Goal: Transaction & Acquisition: Purchase product/service

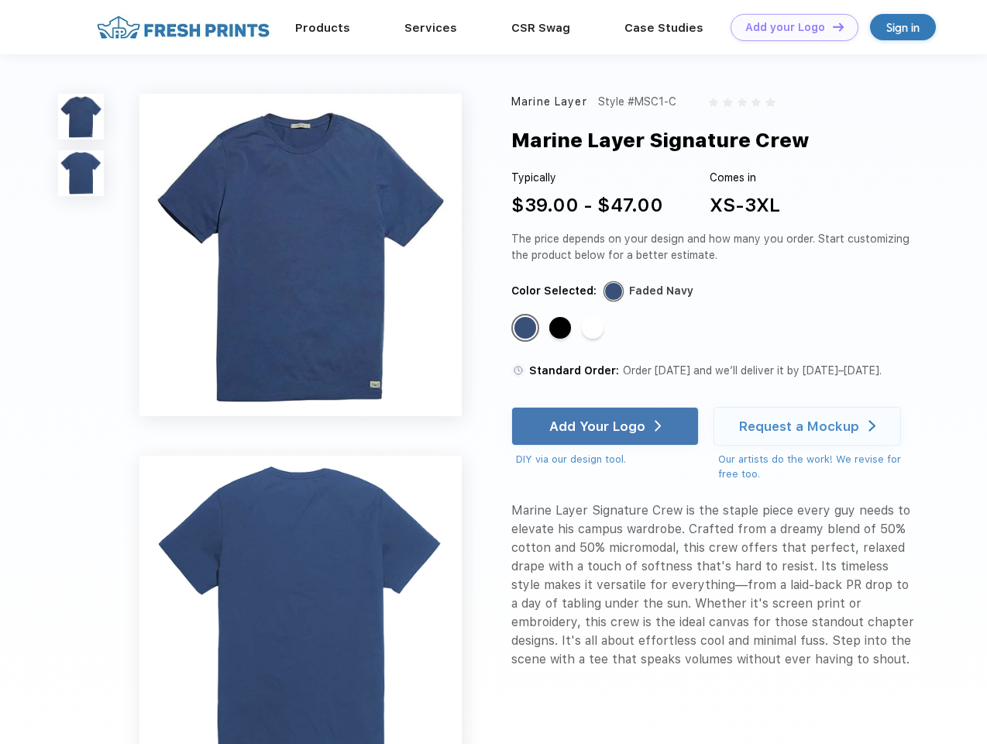
click at [789, 27] on link "Add your Logo Design Tool" at bounding box center [795, 27] width 128 height 27
click at [0, 0] on div "Design Tool" at bounding box center [0, 0] width 0 height 0
click at [832, 26] on link "Add your Logo Design Tool" at bounding box center [795, 27] width 128 height 27
click at [81, 116] on img at bounding box center [81, 117] width 46 height 46
click at [81, 174] on img at bounding box center [81, 173] width 46 height 46
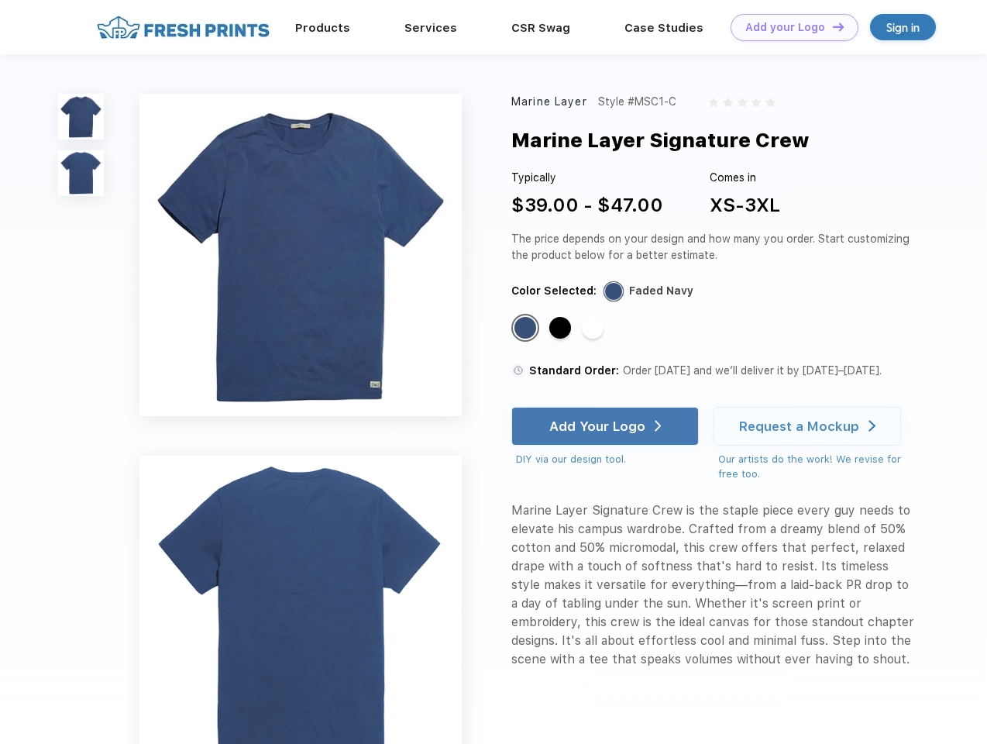
click at [527, 329] on div "Standard Color" at bounding box center [526, 328] width 22 height 22
click at [562, 329] on div "Standard Color" at bounding box center [561, 328] width 22 height 22
click at [594, 329] on div "Standard Color" at bounding box center [593, 328] width 22 height 22
click at [607, 426] on div "Add Your Logo" at bounding box center [598, 427] width 96 height 16
click at [810, 426] on div "Request a Mockup" at bounding box center [799, 427] width 120 height 16
